Goal: Information Seeking & Learning: Learn about a topic

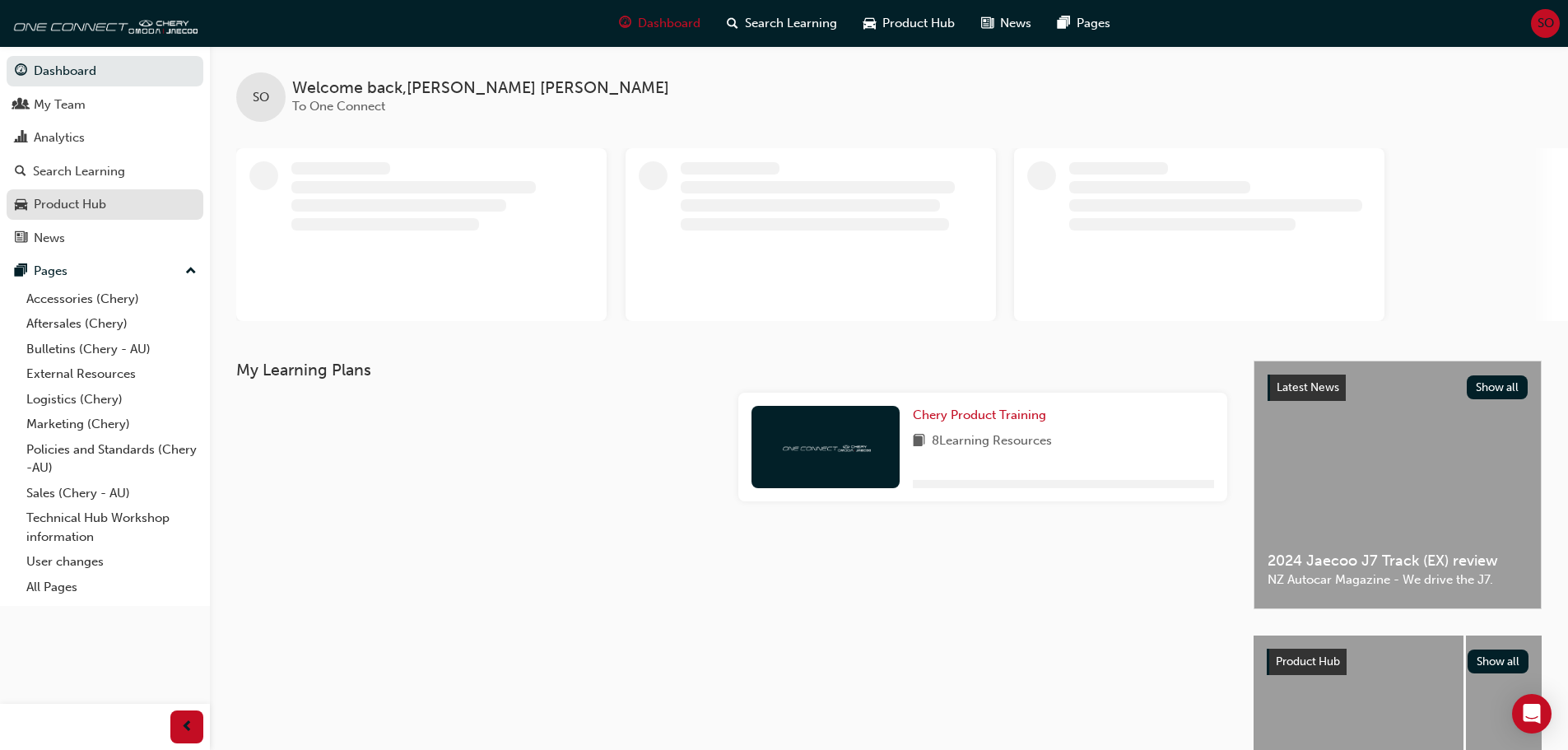
click at [41, 208] on div "Product Hub" at bounding box center [70, 204] width 72 height 19
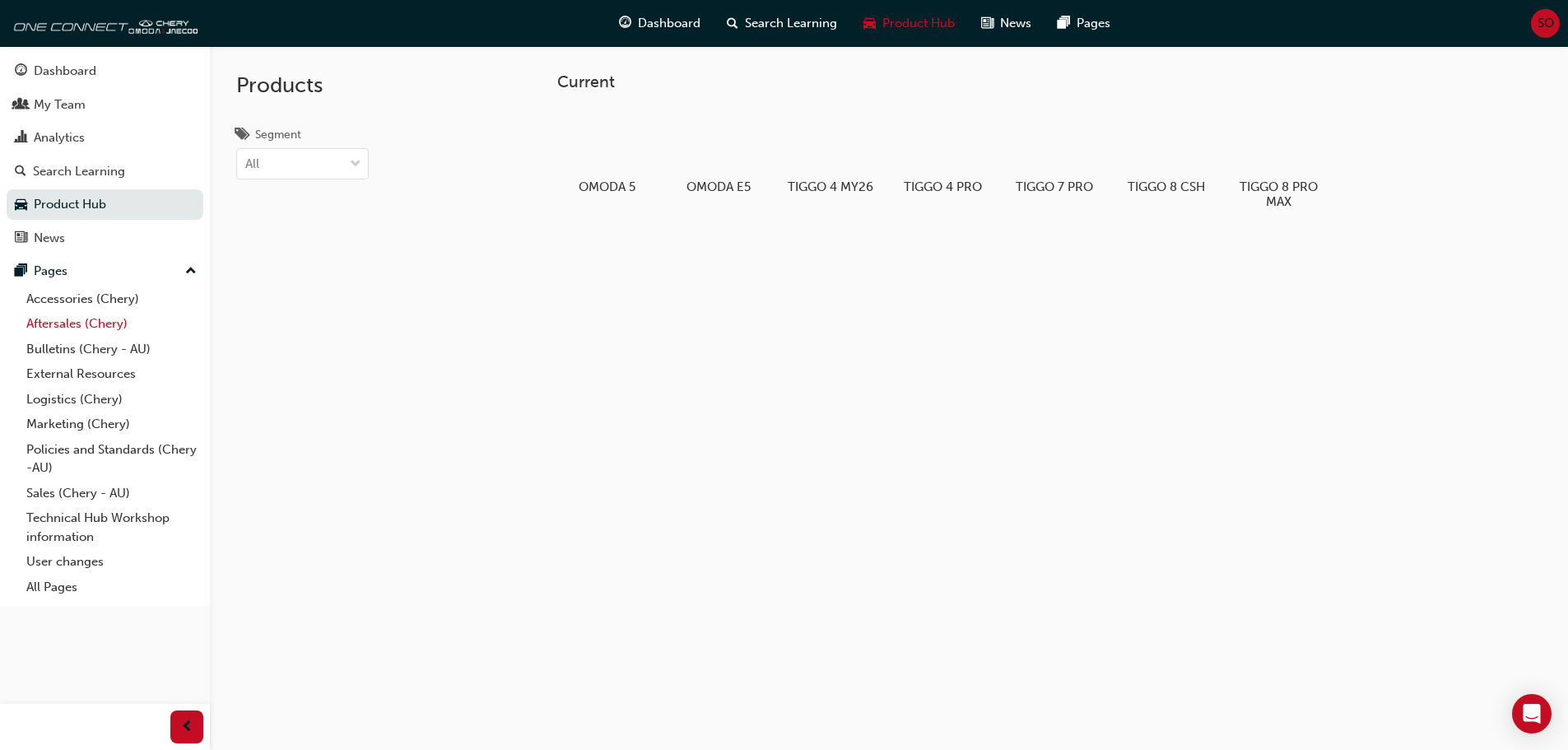
click at [67, 322] on link "Aftersales (Chery)" at bounding box center [111, 323] width 183 height 26
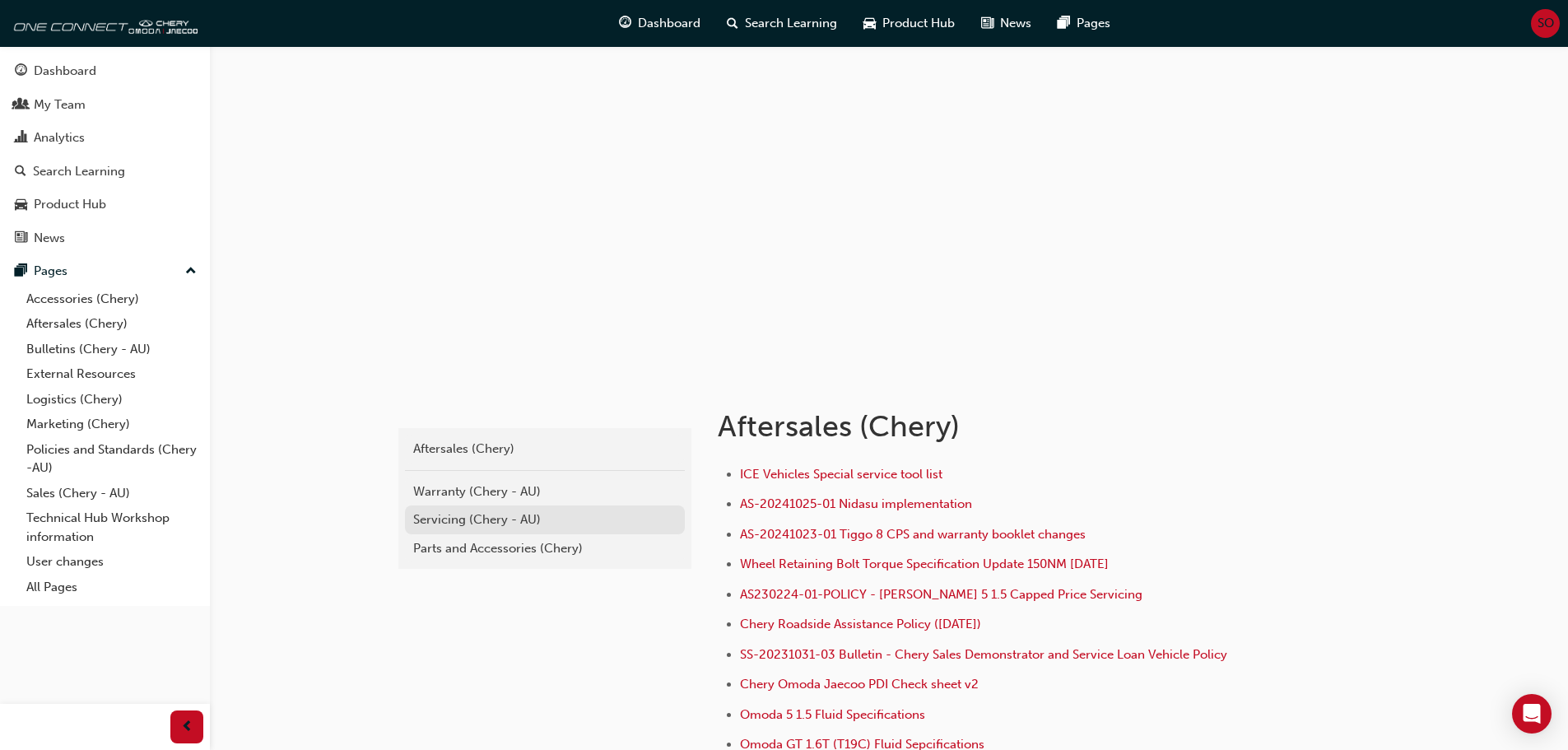
click at [529, 515] on div "Servicing (Chery - AU)" at bounding box center [544, 519] width 263 height 19
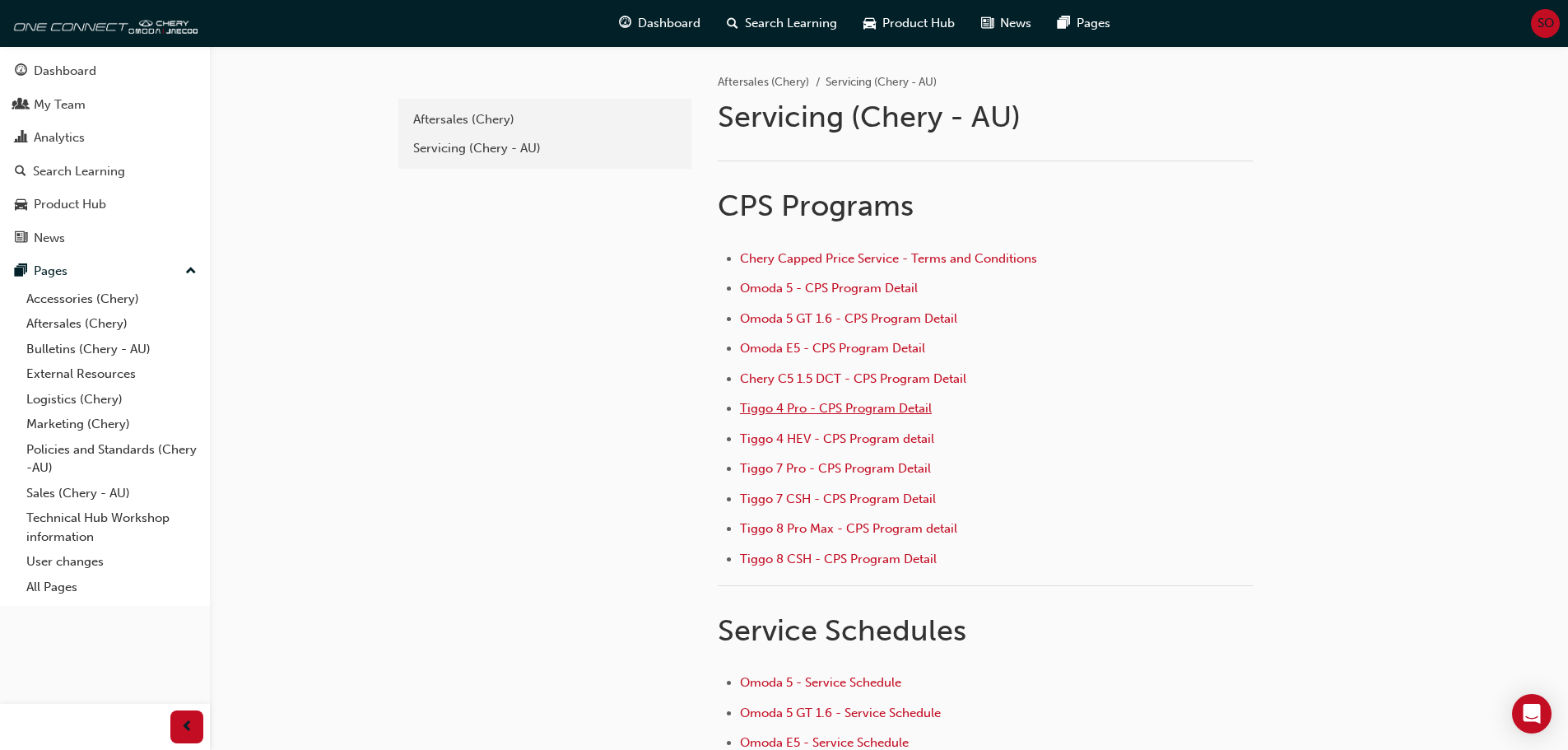
click at [862, 416] on li "Tiggo 4 Pro - CPS Program Detail" at bounding box center [996, 410] width 513 height 24
click at [842, 404] on span "Tiggo 4 Pro - CPS Program Detail" at bounding box center [836, 408] width 192 height 15
